Goal: Transaction & Acquisition: Purchase product/service

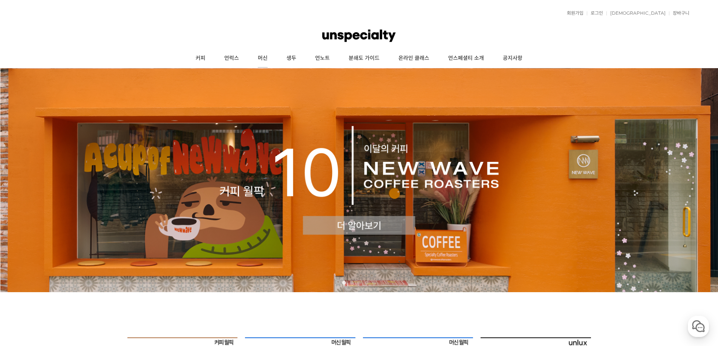
click at [267, 60] on link "머신" at bounding box center [262, 58] width 29 height 19
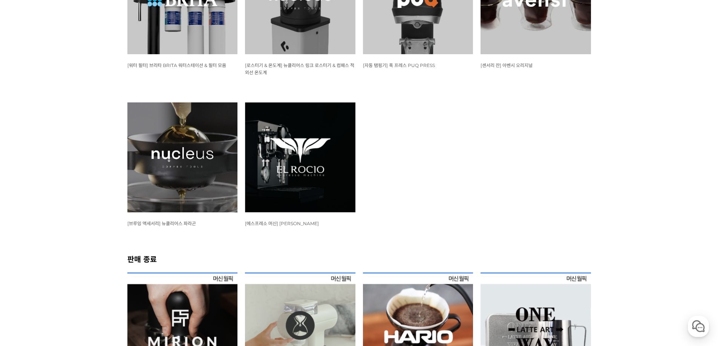
scroll to position [867, 0]
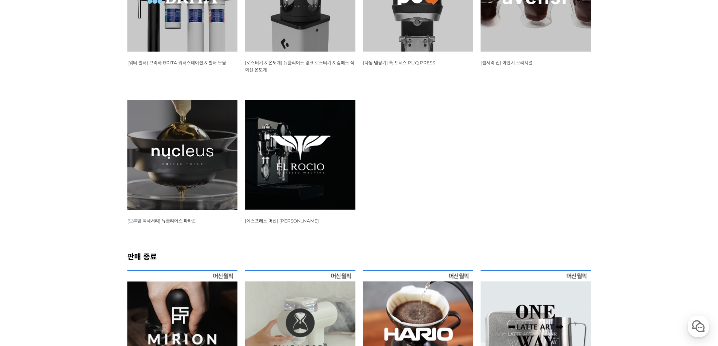
click at [287, 188] on img at bounding box center [300, 155] width 110 height 110
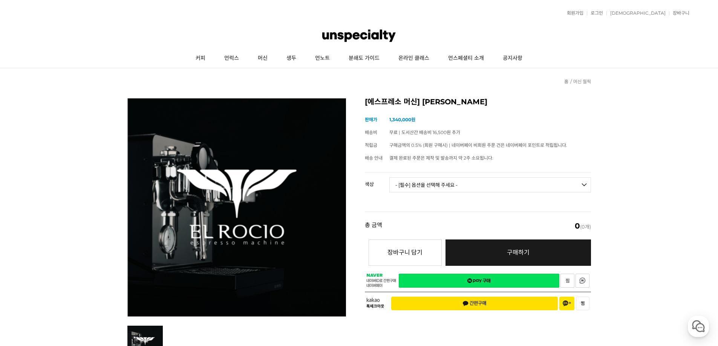
click at [508, 188] on select "- [필수] 옵션을 선택해 주세요 - ------------------- 블랙 화이트" at bounding box center [490, 184] width 202 height 15
click at [389, 177] on select "- [필수] 옵션을 선택해 주세요 - ------------------- 블랙 화이트" at bounding box center [490, 184] width 202 height 15
select select "*"
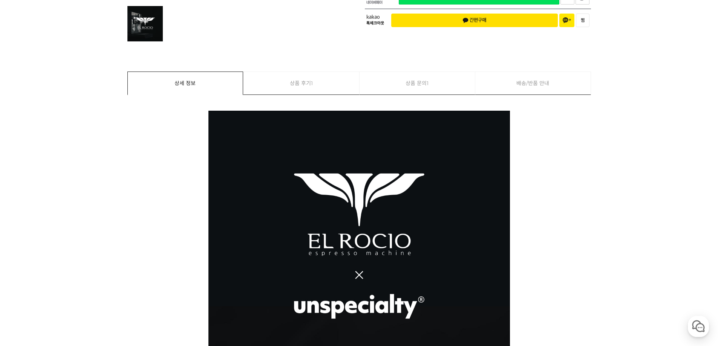
scroll to position [339, 0]
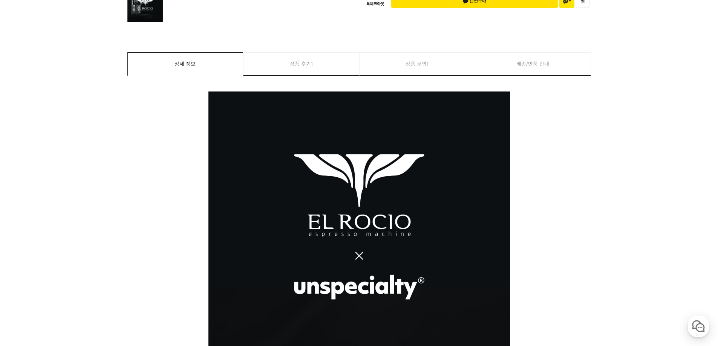
drag, startPoint x: 217, startPoint y: 84, endPoint x: 214, endPoint y: 65, distance: 19.4
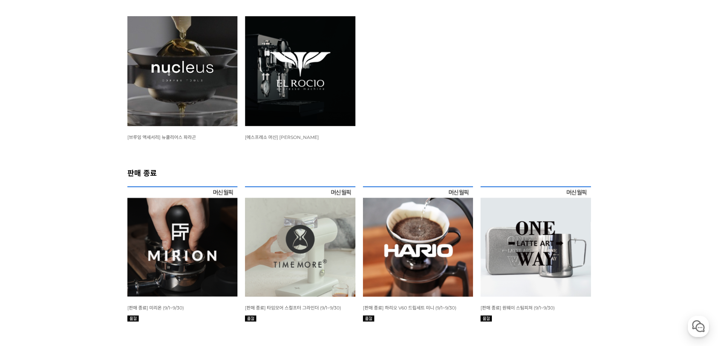
scroll to position [1017, 0]
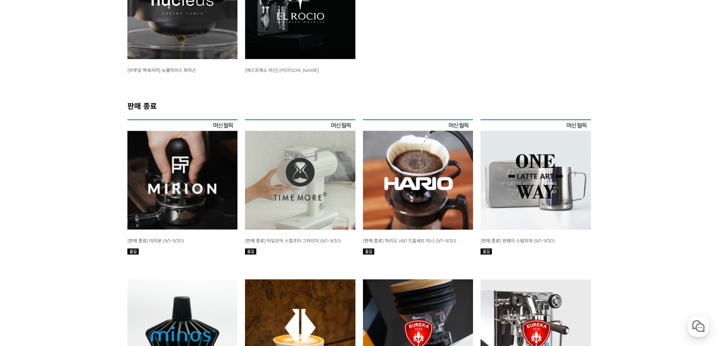
click at [538, 280] on img at bounding box center [535, 335] width 110 height 110
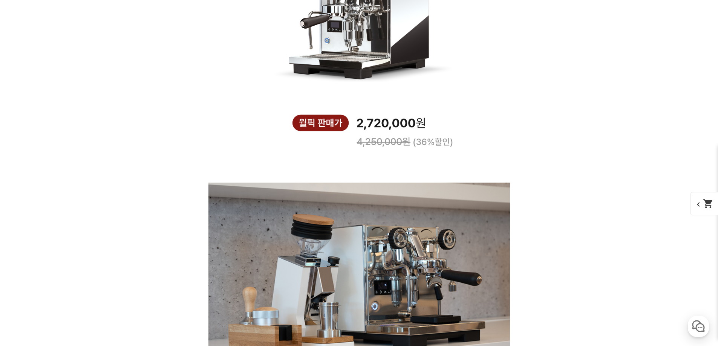
scroll to position [1206, 0]
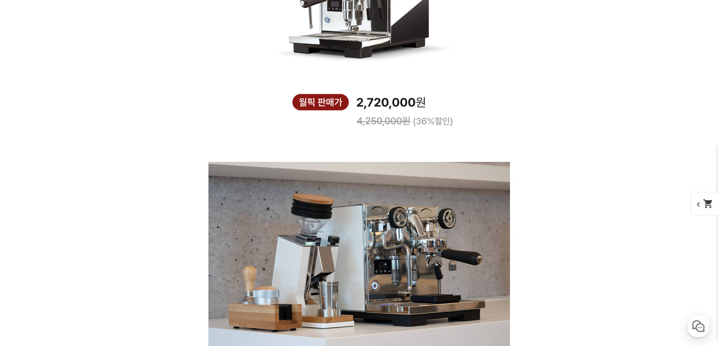
drag, startPoint x: 201, startPoint y: 101, endPoint x: 197, endPoint y: 99, distance: 4.8
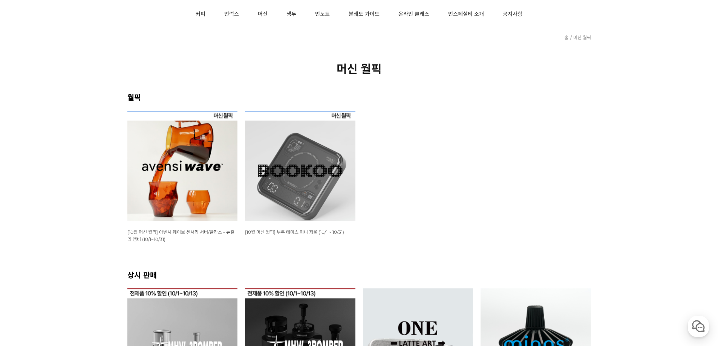
scroll to position [31, 0]
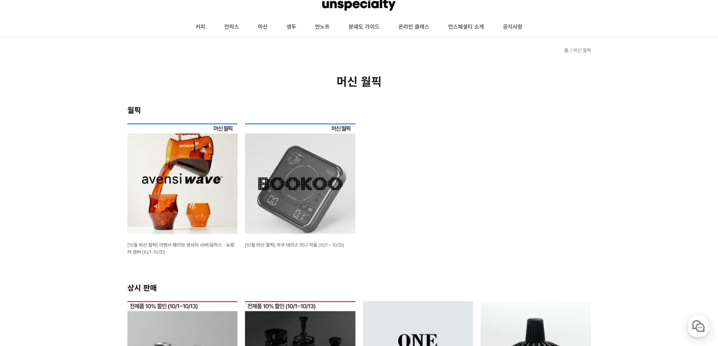
click at [323, 201] on img at bounding box center [300, 179] width 110 height 110
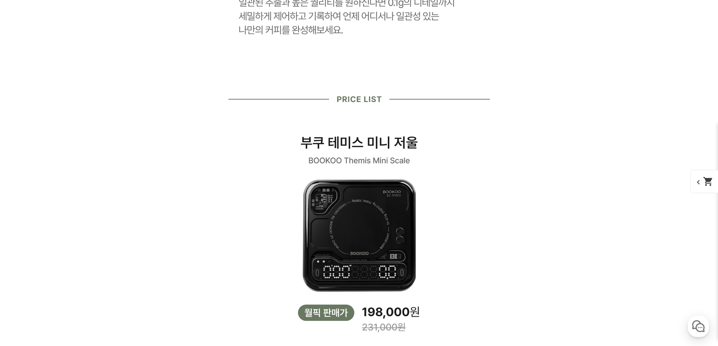
scroll to position [1168, 0]
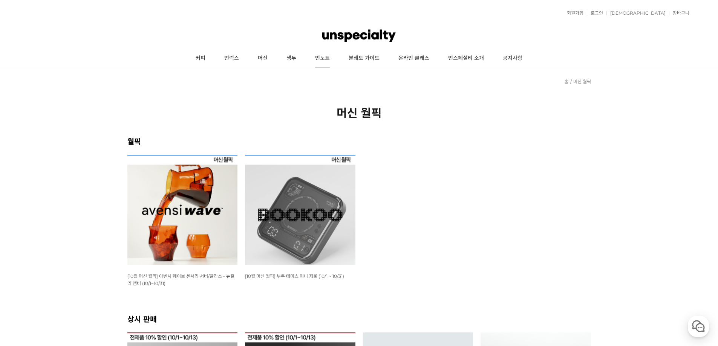
click at [323, 57] on link "언노트" at bounding box center [323, 58] width 34 height 19
click at [202, 60] on link "커피" at bounding box center [200, 58] width 29 height 19
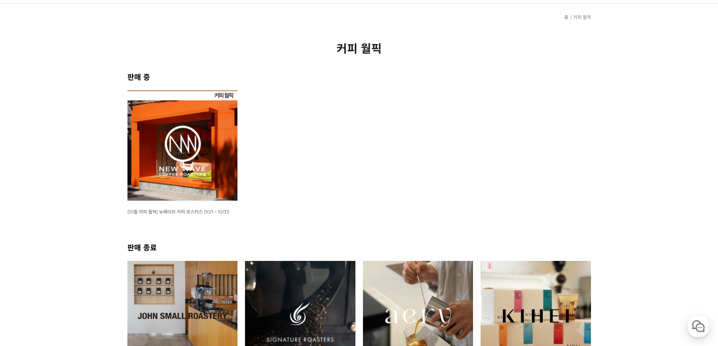
scroll to position [38, 0]
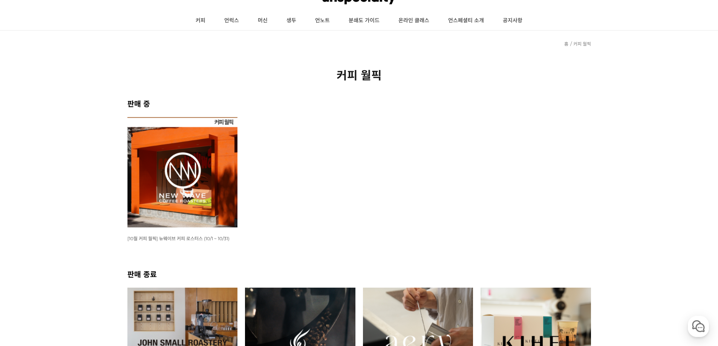
click at [179, 191] on img at bounding box center [182, 172] width 110 height 110
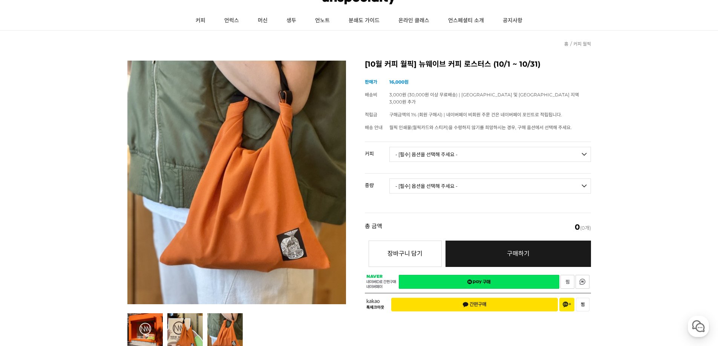
drag, startPoint x: 428, startPoint y: 142, endPoint x: 433, endPoint y: 143, distance: 5.0
click at [428, 147] on select "- [필수] 옵션을 선택해 주세요 - ------------------- 언스페셜티 분쇄도 가이드 종이 받기 (주문 1건당 최대 1개 제공) …" at bounding box center [490, 154] width 202 height 15
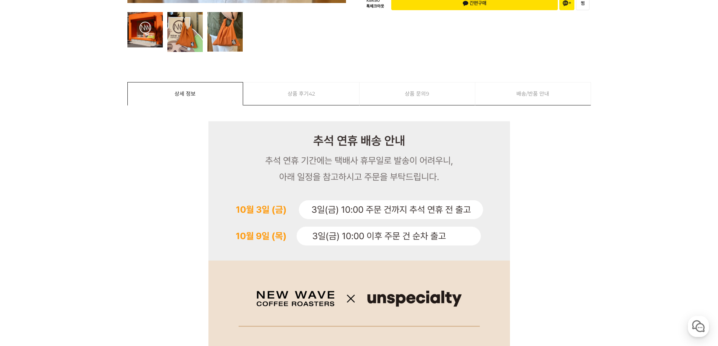
click at [330, 89] on link "상품 후기 42" at bounding box center [301, 94] width 116 height 23
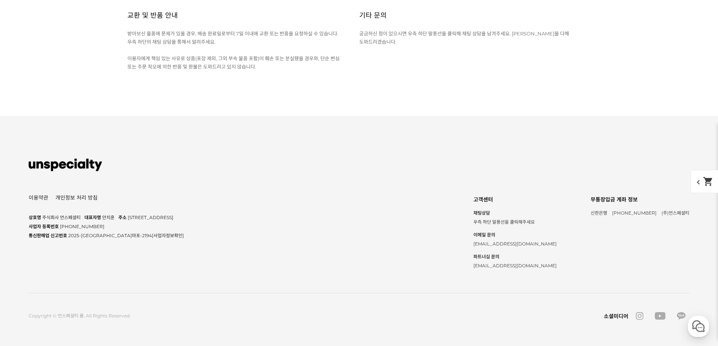
scroll to position [4882, 0]
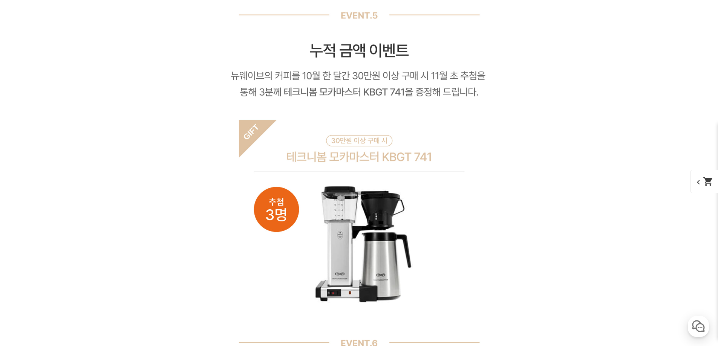
scroll to position [0, 0]
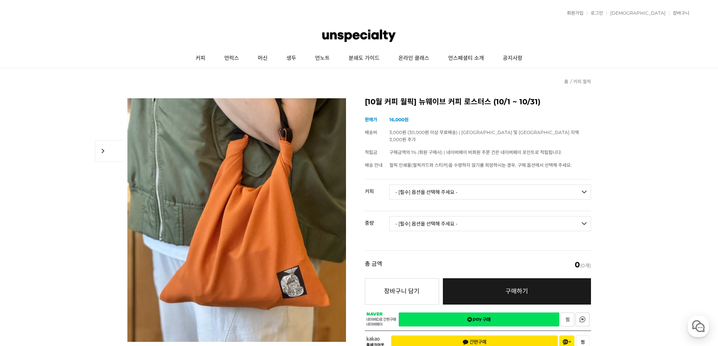
drag, startPoint x: 452, startPoint y: 188, endPoint x: 448, endPoint y: 186, distance: 5.1
click at [452, 188] on select "- [필수] 옵션을 선택해 주세요 - ------------------- 언스페셜티 분쇄도 가이드 종이 받기 (주문 1건당 최대 1개 제공) …" at bounding box center [490, 192] width 202 height 15
select select "오렌지 벨벳 (언스페셜티 블렌드)"
click at [389, 185] on select "- [필수] 옵션을 선택해 주세요 - ------------------- 언스페셜티 분쇄도 가이드 종이 받기 (주문 1건당 최대 1개 제공) …" at bounding box center [490, 192] width 202 height 15
click at [485, 220] on select "- [필수] 옵션을 선택해 주세요 - ------------------- 200g" at bounding box center [490, 223] width 202 height 15
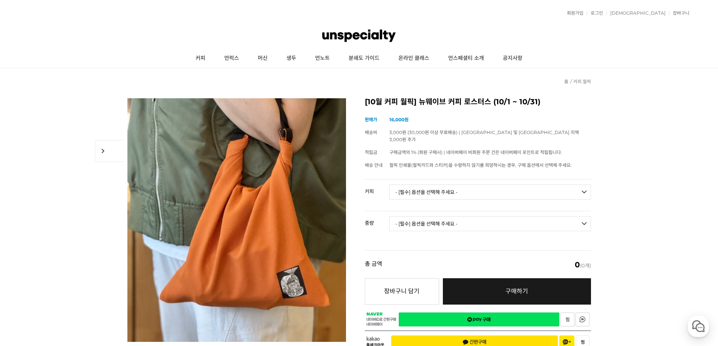
select select "200g"
click at [389, 216] on select "- [필수] 옵션을 선택해 주세요 - ------------------- 200g" at bounding box center [490, 223] width 202 height 15
select select "*"
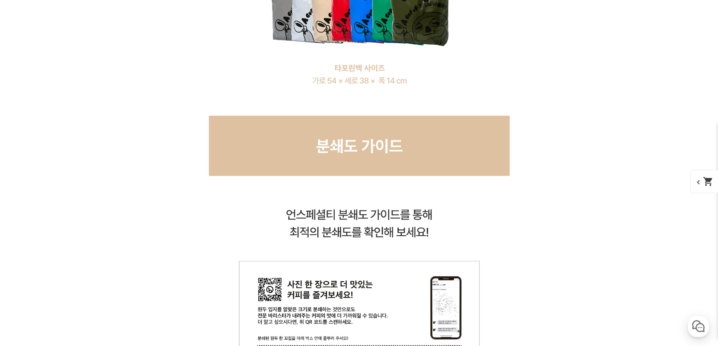
scroll to position [5882, 0]
